Goal: Book appointment/travel/reservation

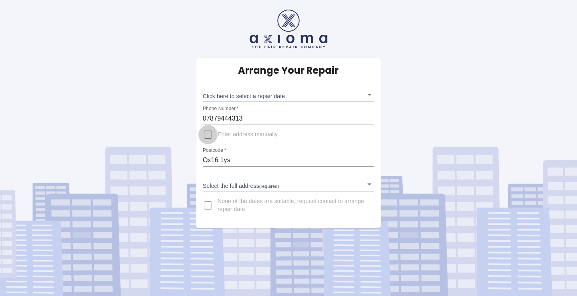
click at [208, 134] on input "Enter address manually" at bounding box center [207, 134] width 19 height 19
checkbox input "true"
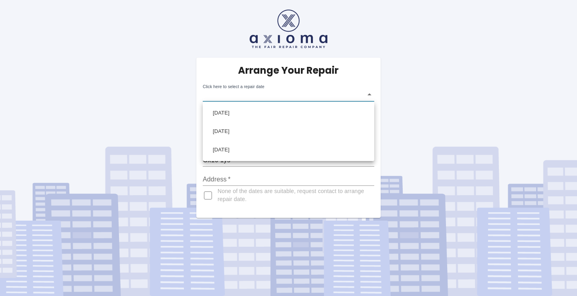
click at [370, 94] on body "Arrange Your Repair Click here to select a repair date ​ Phone Number   * 07879…" at bounding box center [288, 148] width 577 height 296
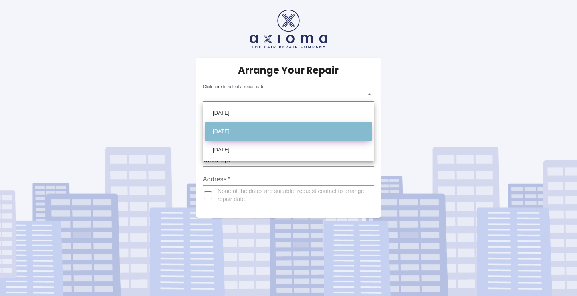
click at [224, 131] on li "[DATE]" at bounding box center [289, 131] width 168 height 18
type input "[DATE]T00:00:00.000Z"
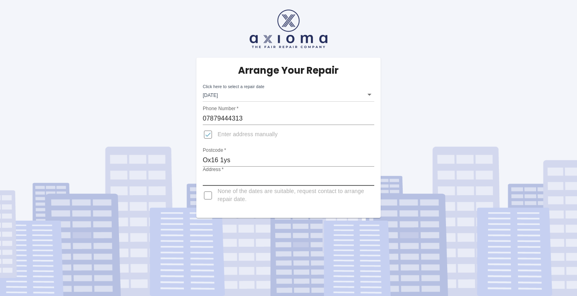
click at [226, 176] on input "Address   *" at bounding box center [289, 179] width 172 height 13
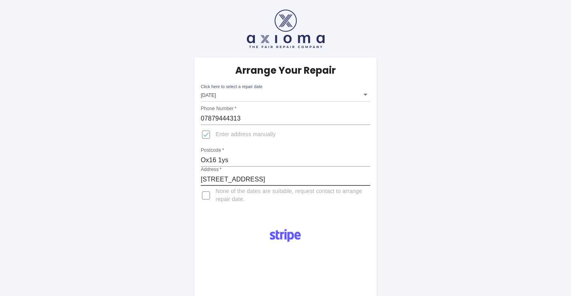
type input "[STREET_ADDRESS]"
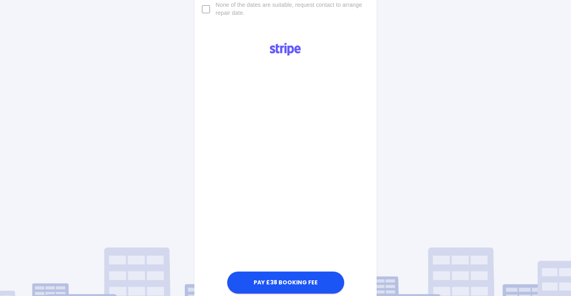
scroll to position [200, 0]
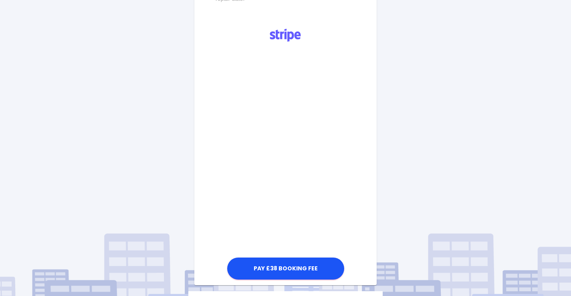
click at [406, 127] on div "Arrange Your Repair Click here to select a repair date [DATE] [DATE]T00:00:00.0…" at bounding box center [285, 91] width 583 height 582
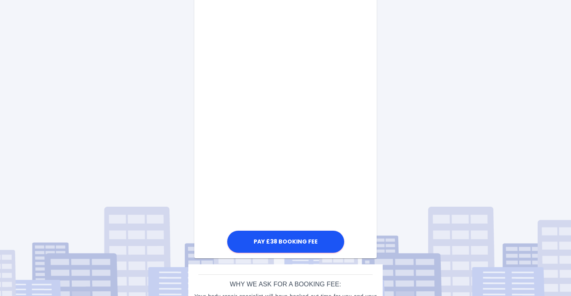
scroll to position [366, 0]
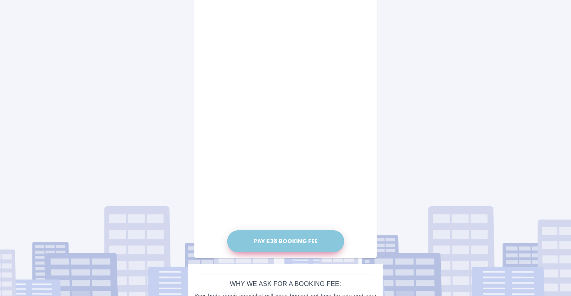
click at [280, 235] on button "Pay £38 Booking Fee" at bounding box center [285, 242] width 117 height 22
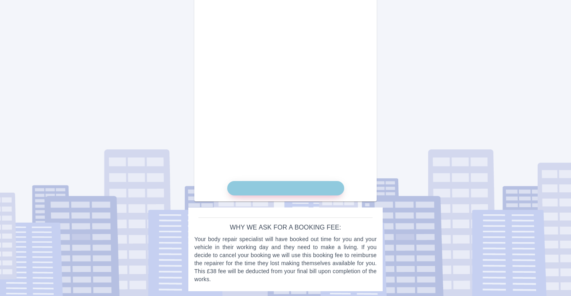
scroll to position [417, 0]
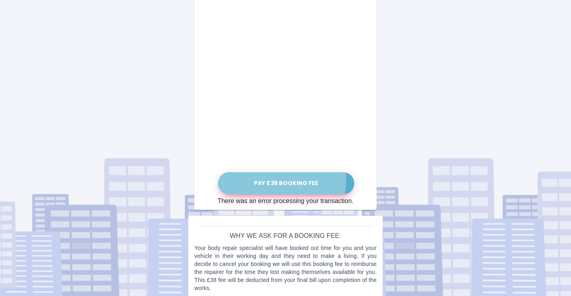
click at [270, 180] on button "Pay £38 Booking Fee" at bounding box center [286, 183] width 136 height 22
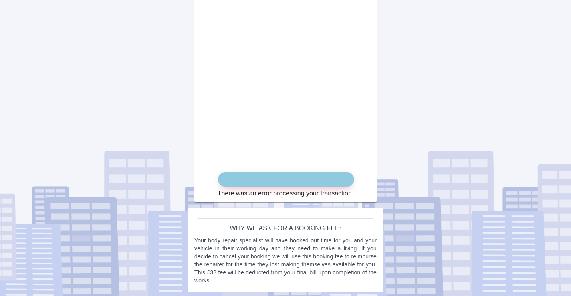
scroll to position [419, 0]
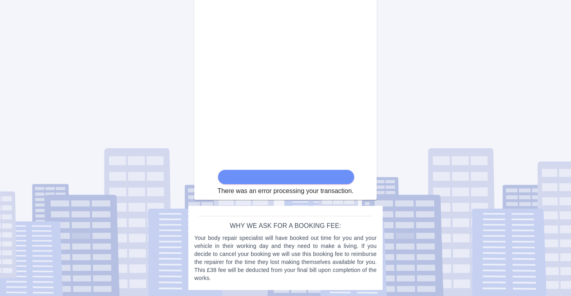
click at [267, 174] on form "There was an error processing your transaction." at bounding box center [286, 13] width 136 height 368
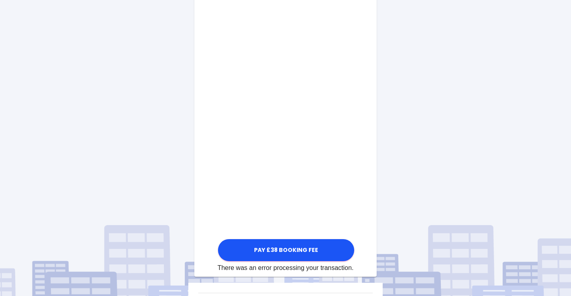
scroll to position [346, 0]
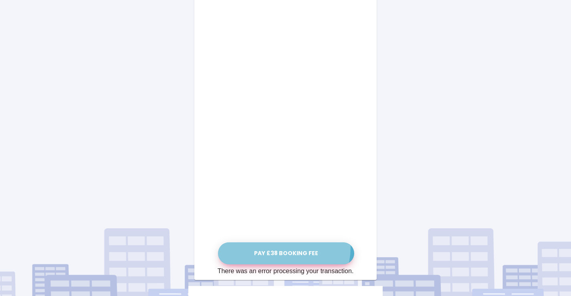
click at [287, 248] on button "Pay £38 Booking Fee" at bounding box center [286, 254] width 136 height 22
